Goal: Check status

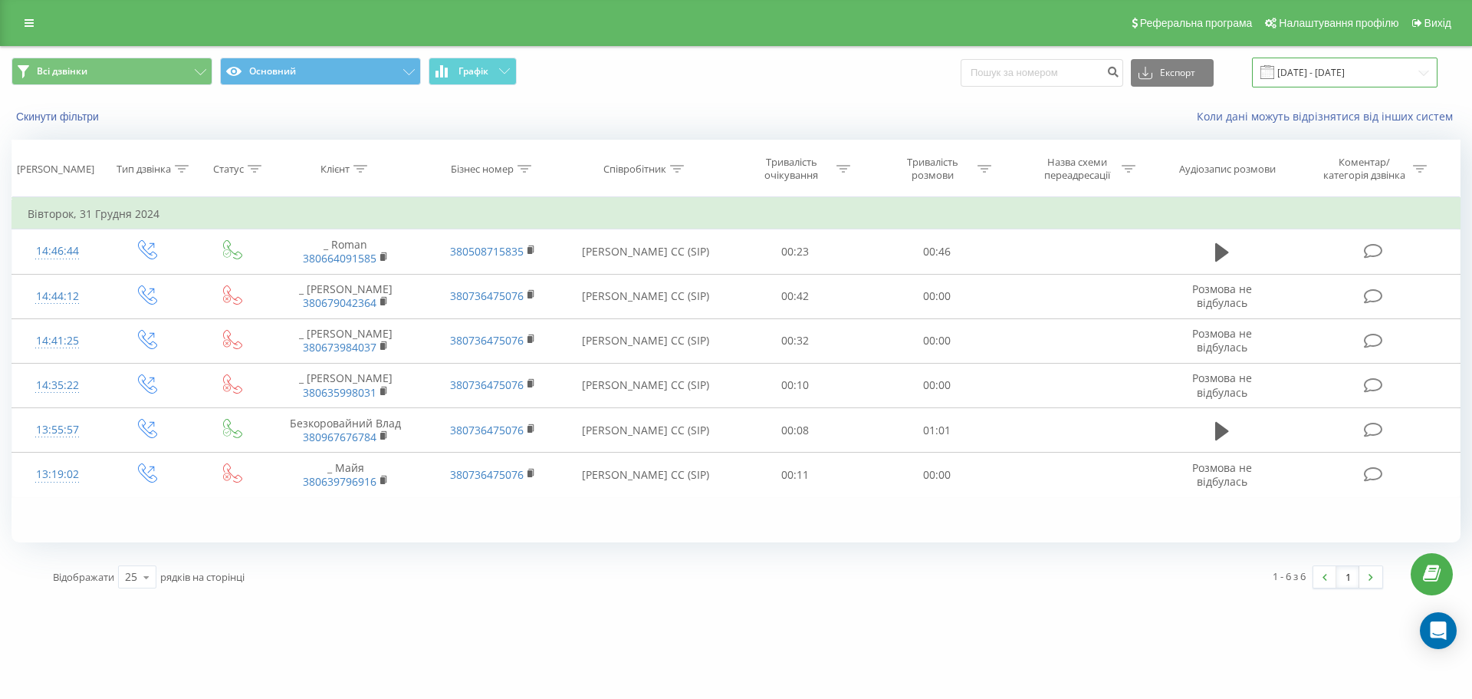
click at [1394, 78] on input "[DATE] - [DATE]" at bounding box center [1345, 73] width 186 height 30
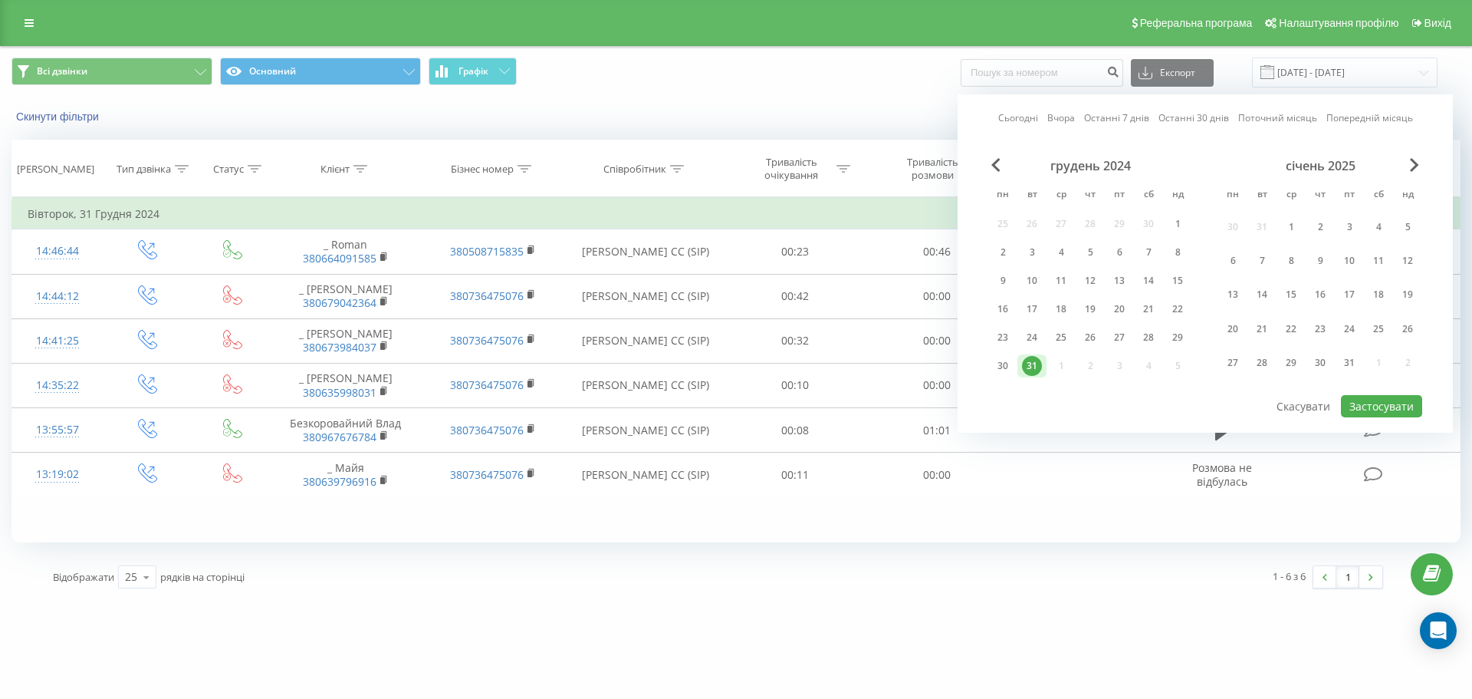
click at [1023, 120] on link "Сьогодні" at bounding box center [1018, 117] width 40 height 15
click at [1374, 404] on button "Застосувати" at bounding box center [1381, 406] width 81 height 22
type input "[DATE] - [DATE]"
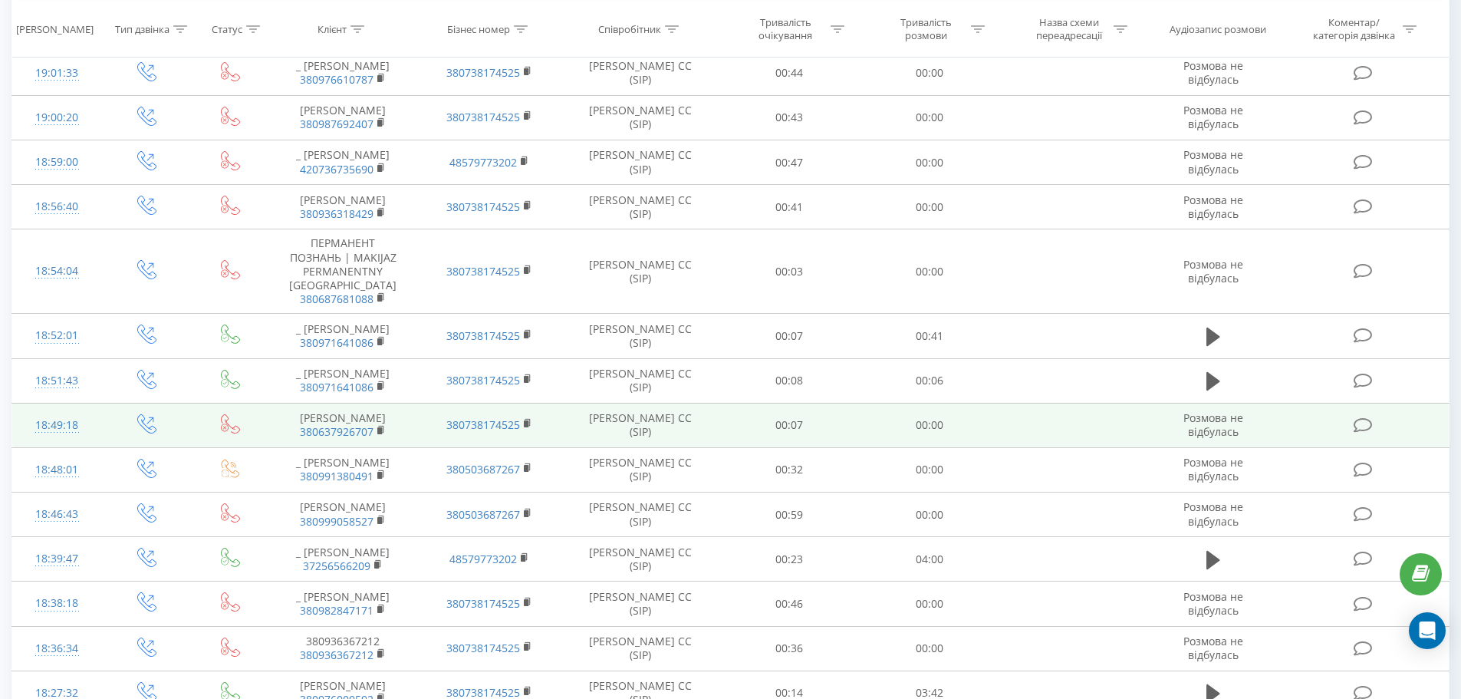
scroll to position [768, 0]
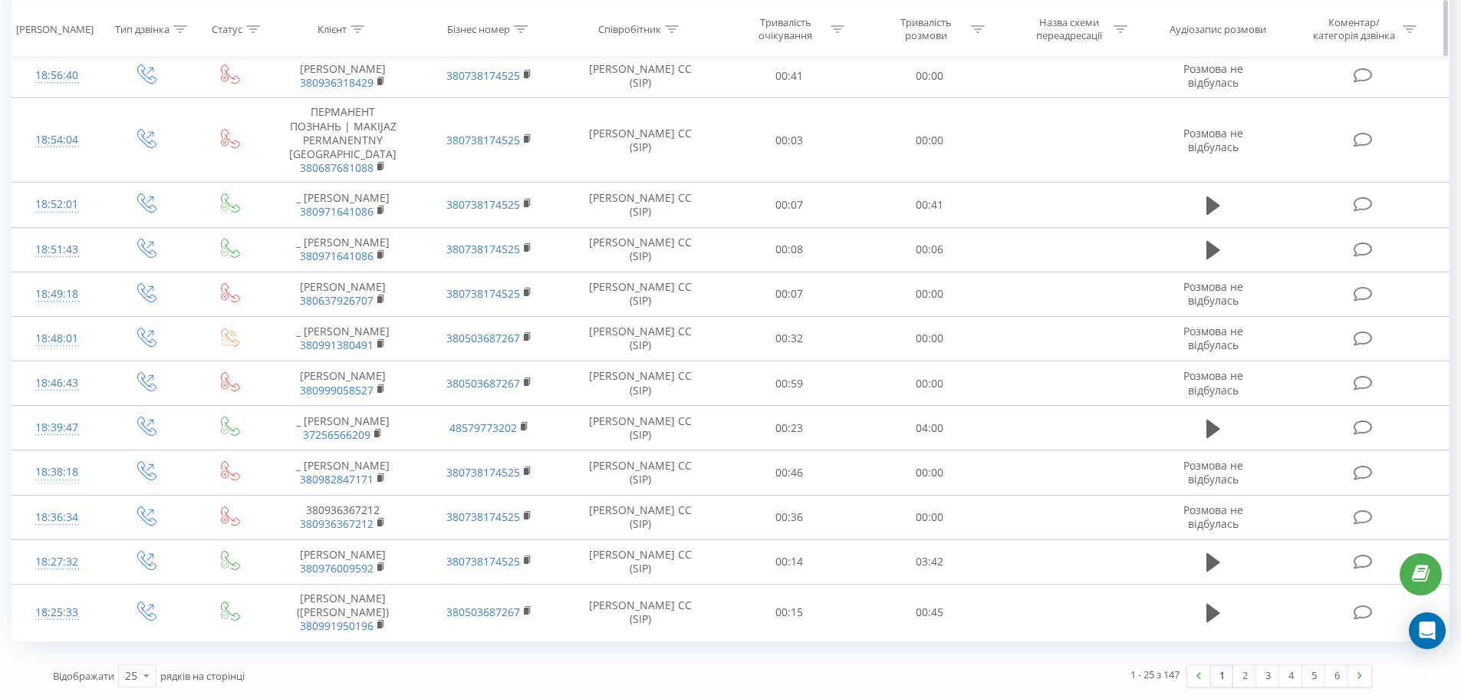
click at [980, 29] on icon at bounding box center [978, 29] width 14 height 8
click at [899, 110] on div "Дорівнює" at bounding box center [921, 102] width 112 height 23
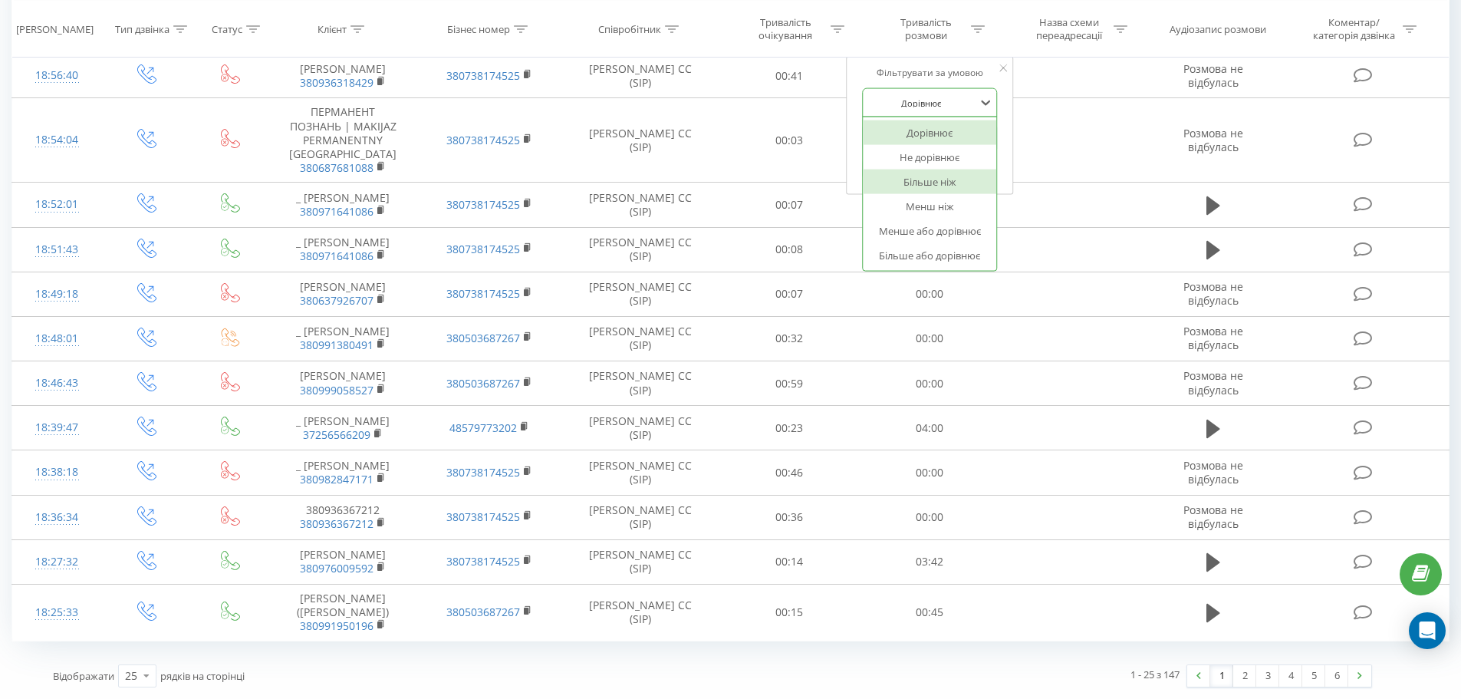
click at [913, 190] on div "Більше ніж" at bounding box center [929, 181] width 133 height 25
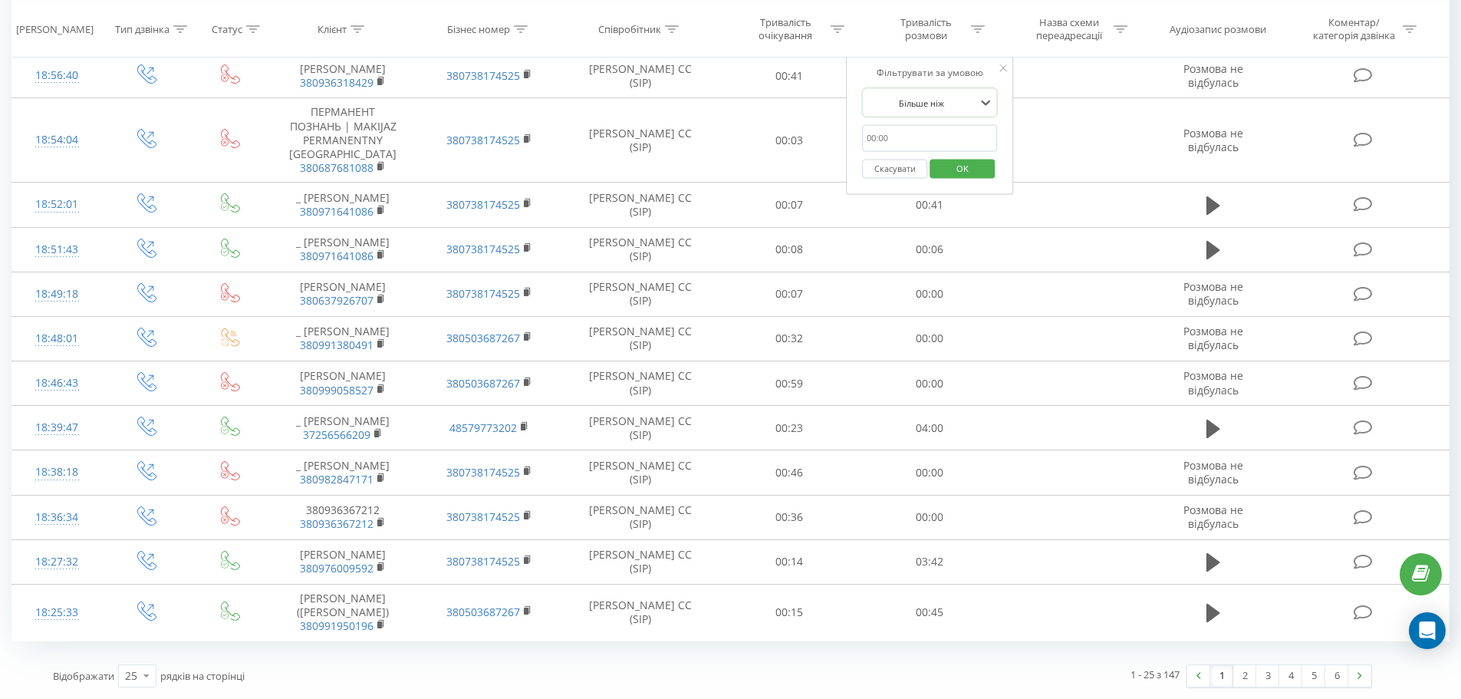
click at [903, 139] on input "text" at bounding box center [929, 138] width 135 height 27
type input "00:59"
click at [947, 169] on span "OK" at bounding box center [962, 168] width 43 height 24
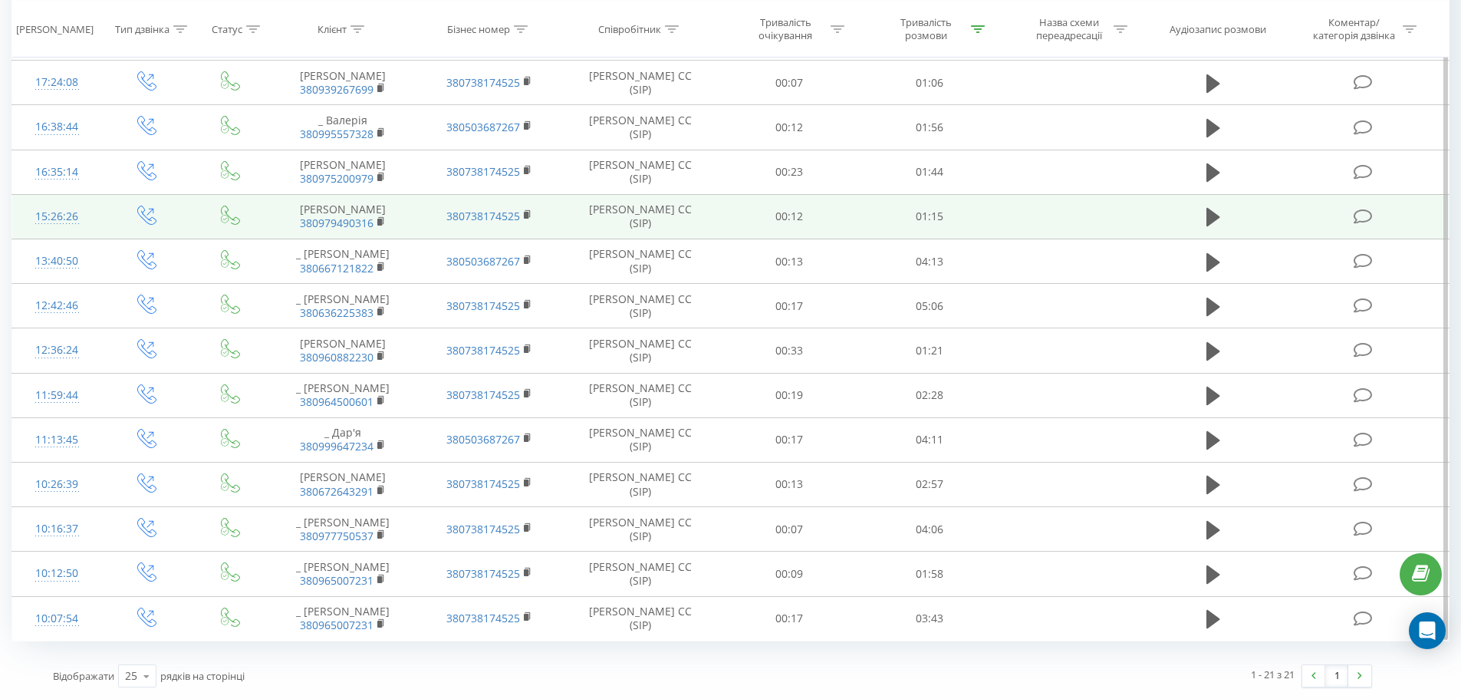
scroll to position [537, 0]
